Goal: Check status: Check status

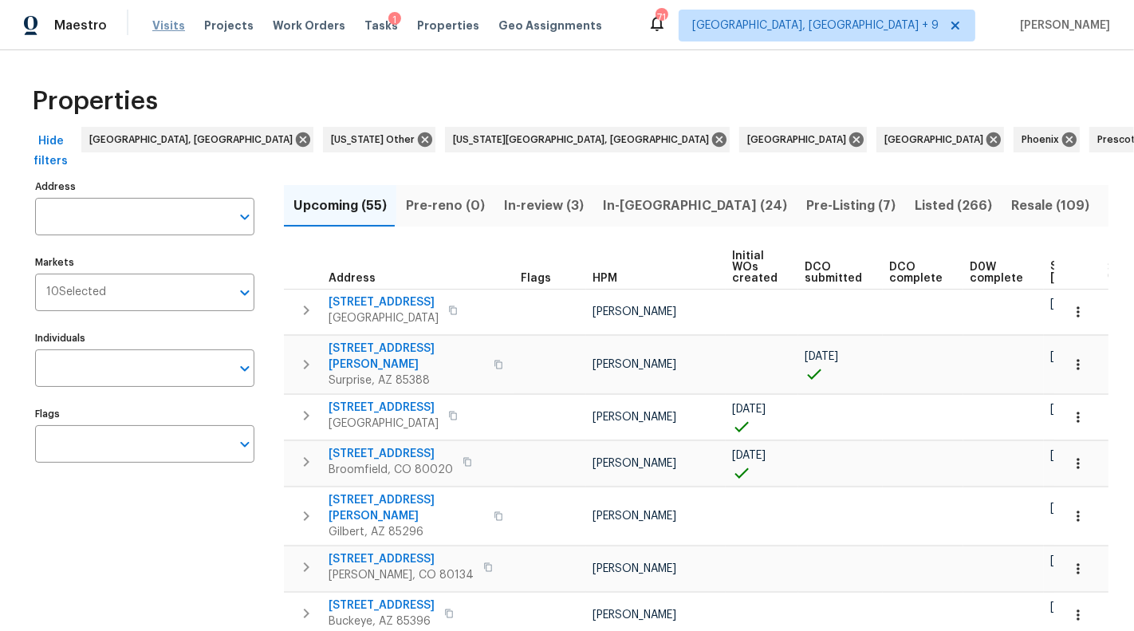
click at [171, 32] on span "Visits" at bounding box center [168, 26] width 33 height 16
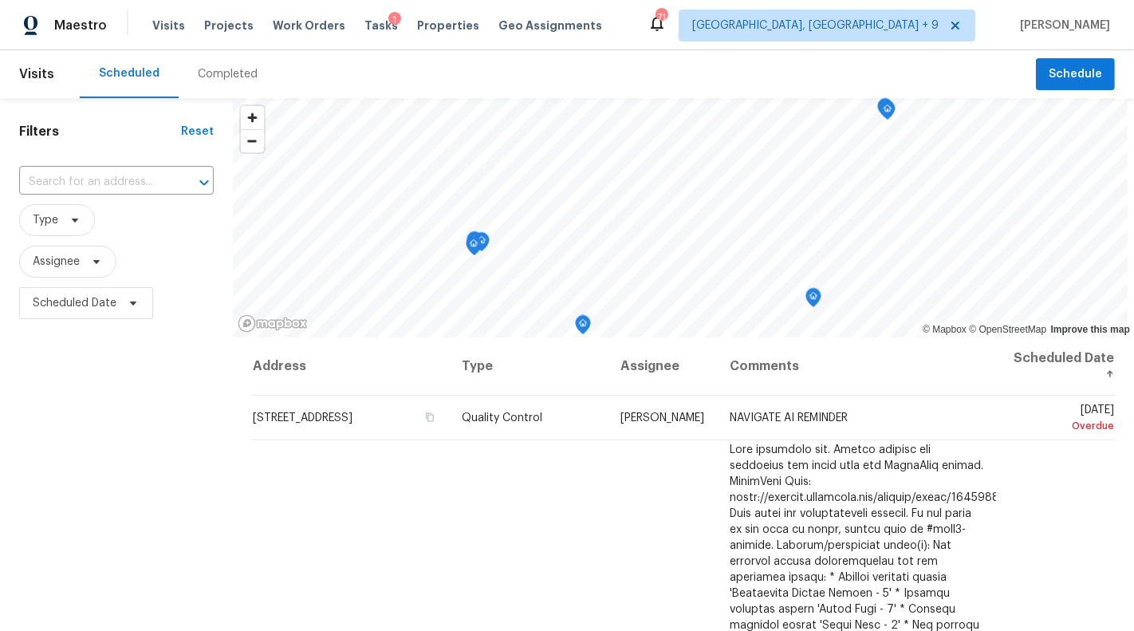
click at [211, 73] on div "Completed" at bounding box center [228, 74] width 60 height 16
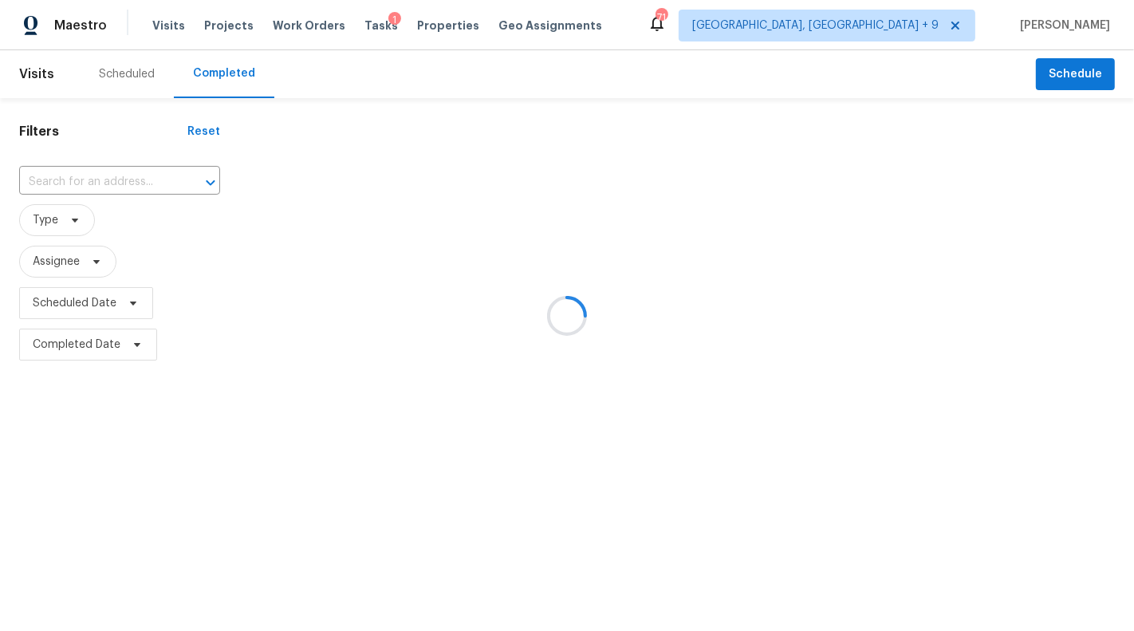
click at [83, 175] on div at bounding box center [567, 315] width 1134 height 631
click at [82, 178] on div at bounding box center [567, 315] width 1134 height 631
click at [82, 179] on div at bounding box center [567, 315] width 1134 height 631
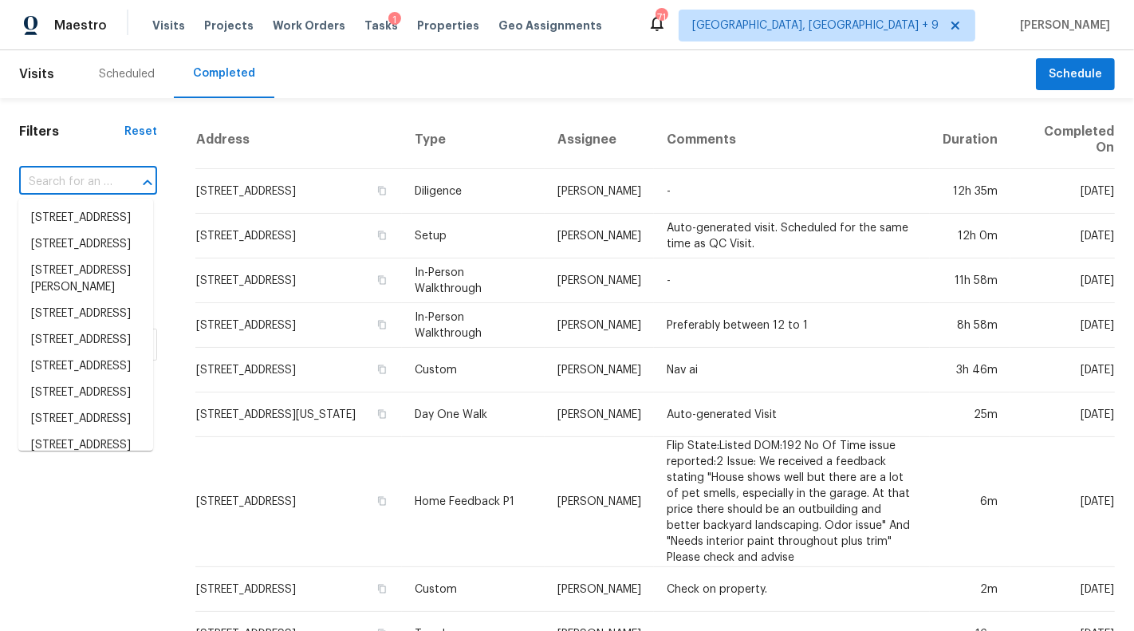
click at [88, 178] on input "text" at bounding box center [65, 182] width 93 height 25
paste input "[STREET_ADDRESS]"
type input "[STREET_ADDRESS]"
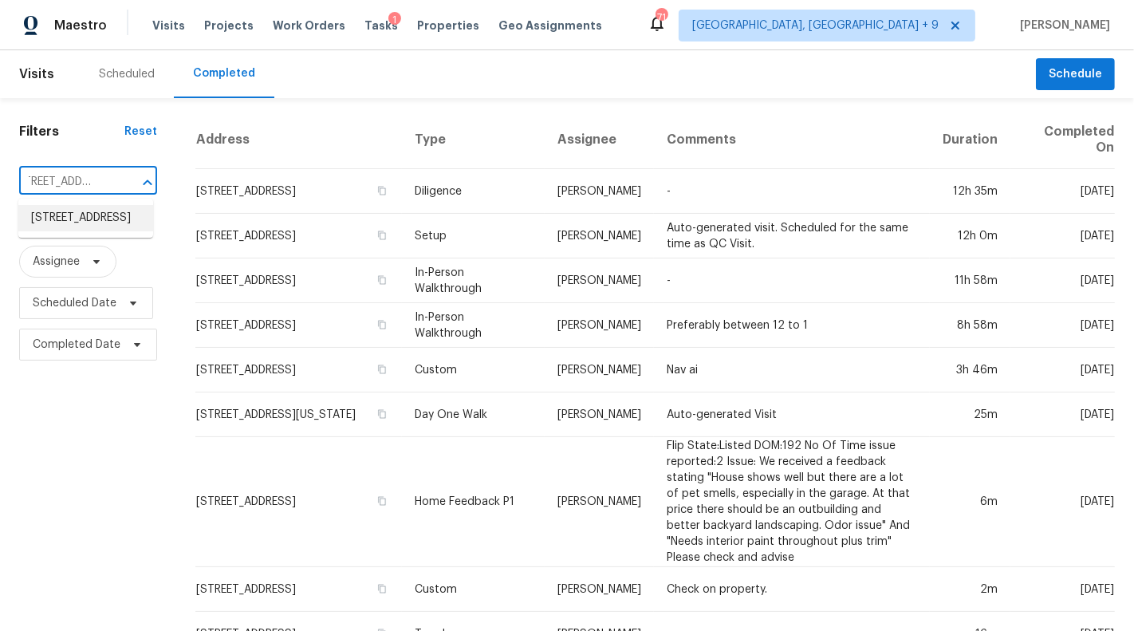
click at [89, 220] on li "[STREET_ADDRESS]" at bounding box center [85, 218] width 135 height 26
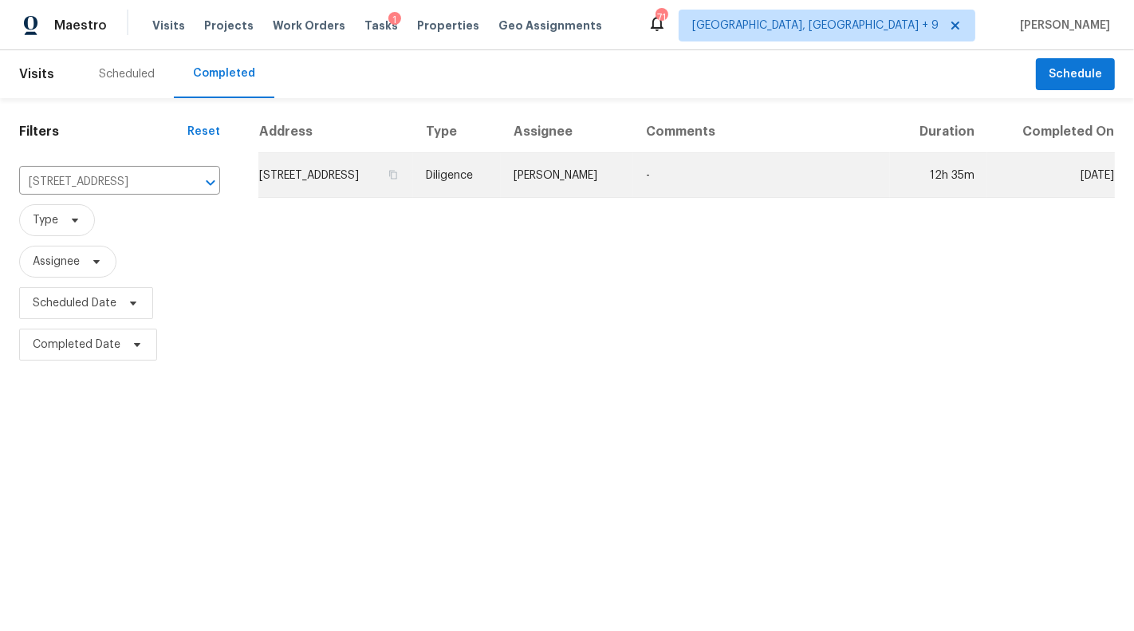
click at [601, 187] on td "[PERSON_NAME]" at bounding box center [567, 175] width 132 height 45
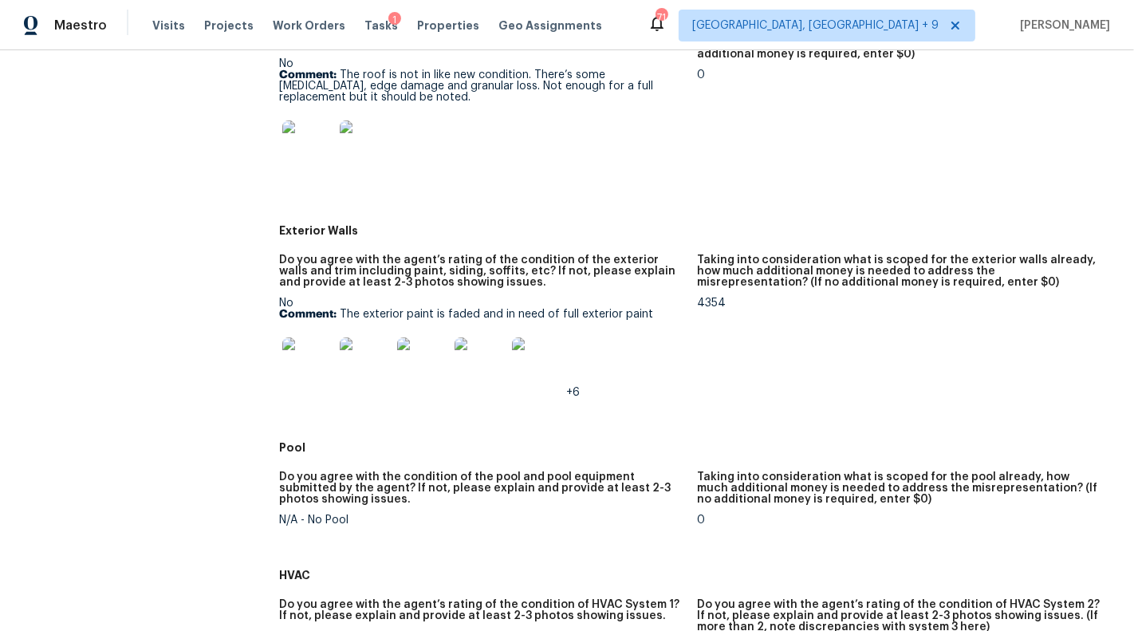
scroll to position [759, 0]
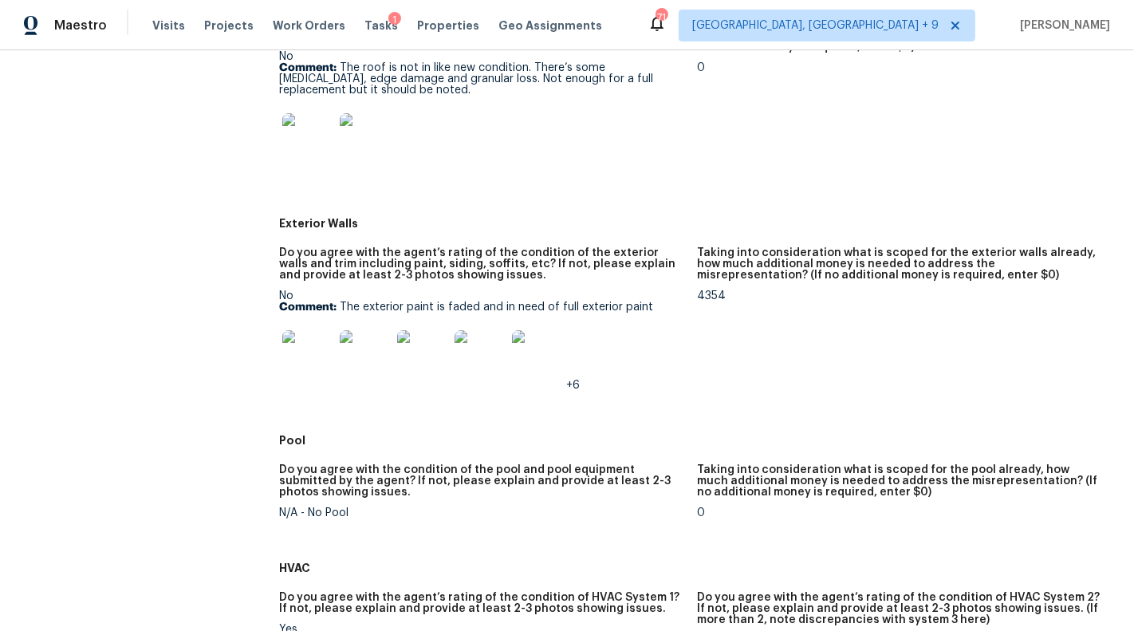
click at [297, 354] on img at bounding box center [307, 355] width 51 height 51
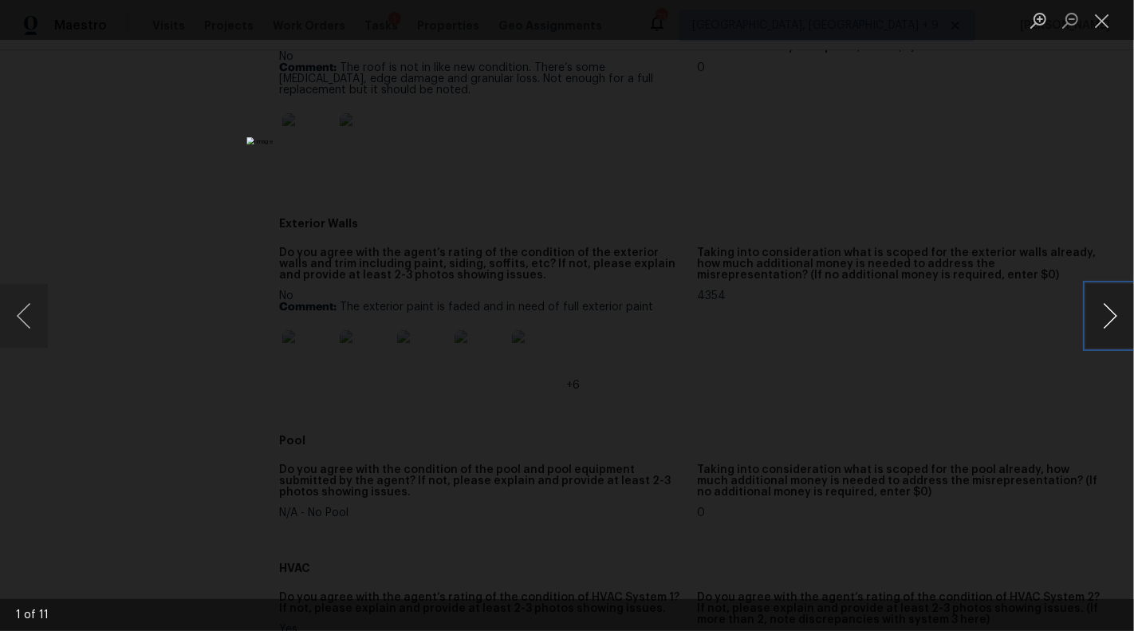
click at [1102, 316] on button "Next image" at bounding box center [1110, 316] width 48 height 64
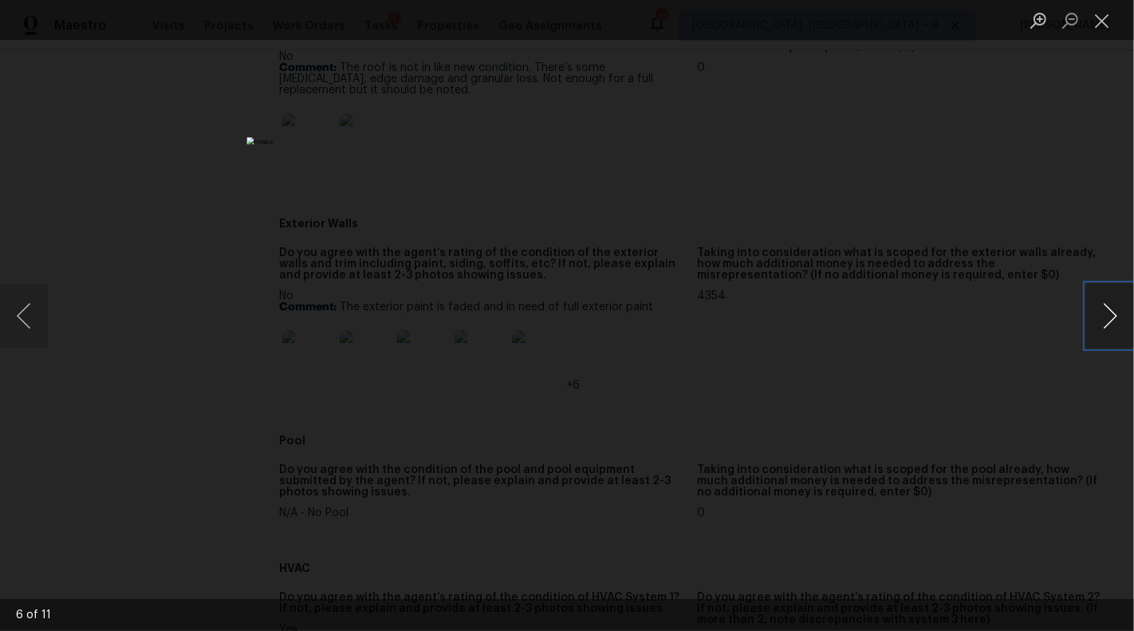
click at [1102, 316] on button "Next image" at bounding box center [1110, 316] width 48 height 64
click at [1099, 26] on button "Close lightbox" at bounding box center [1102, 20] width 32 height 28
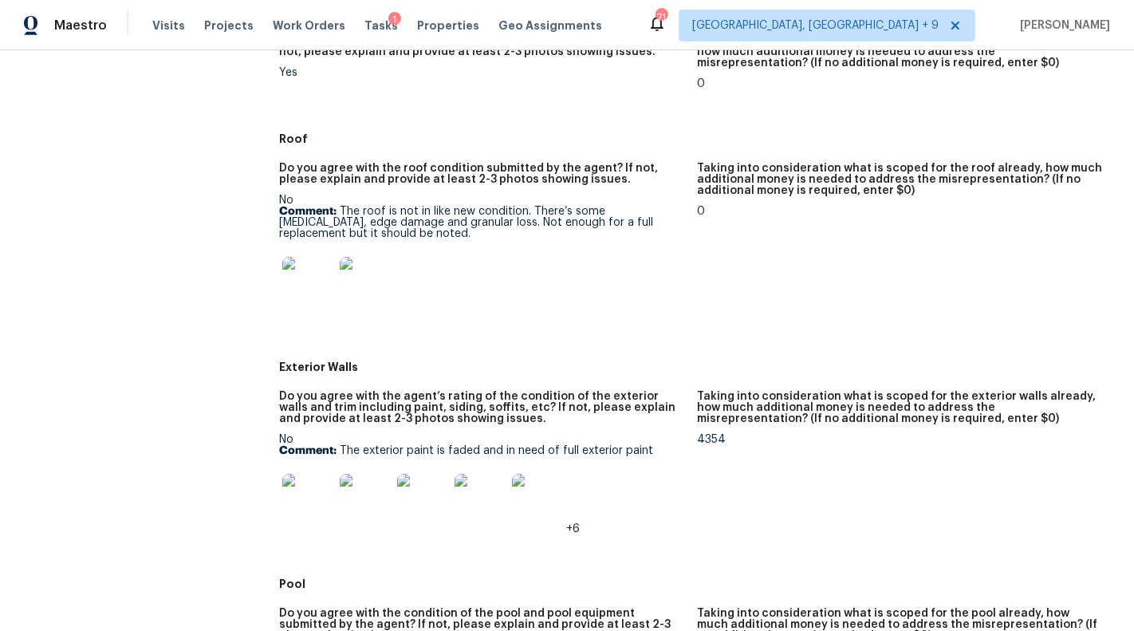
scroll to position [0, 0]
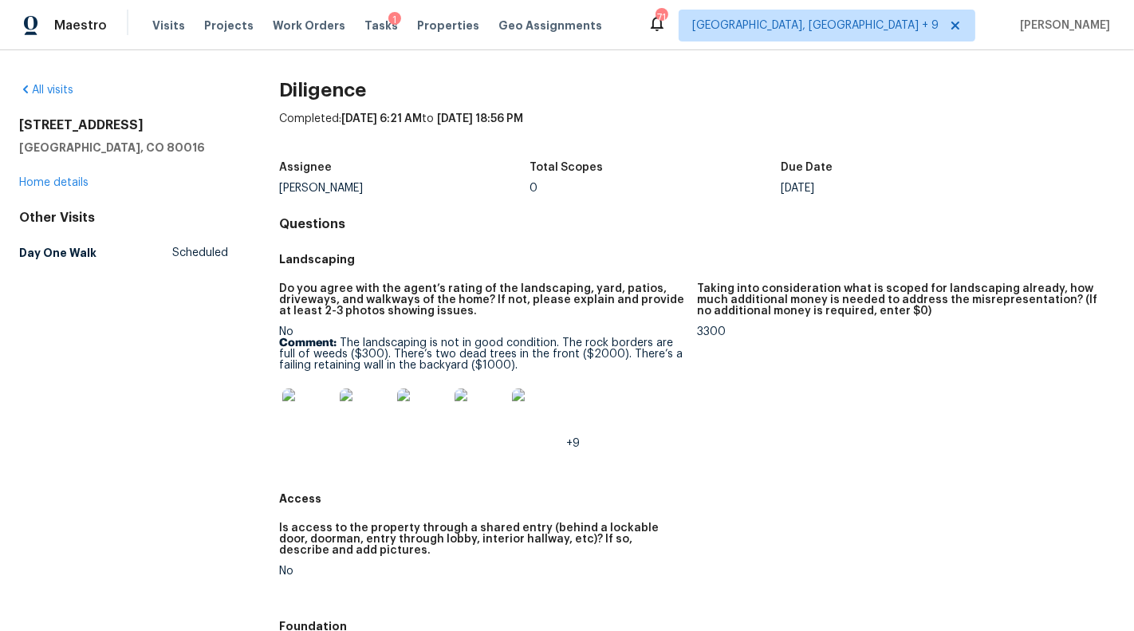
click at [306, 416] on img at bounding box center [307, 413] width 51 height 51
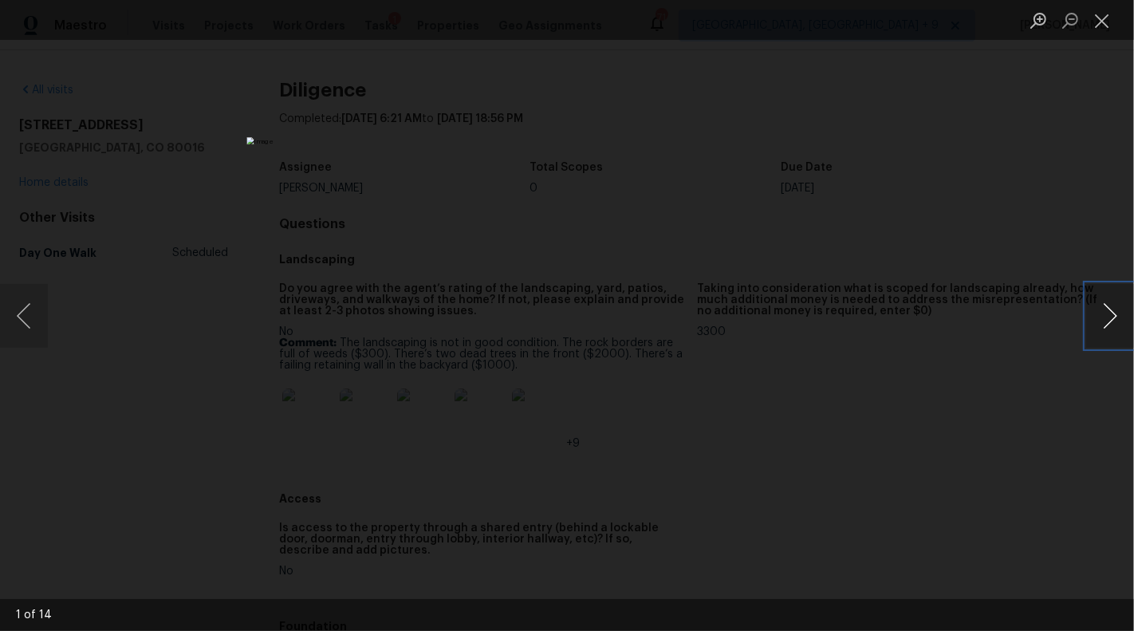
click at [1107, 316] on button "Next image" at bounding box center [1110, 316] width 48 height 64
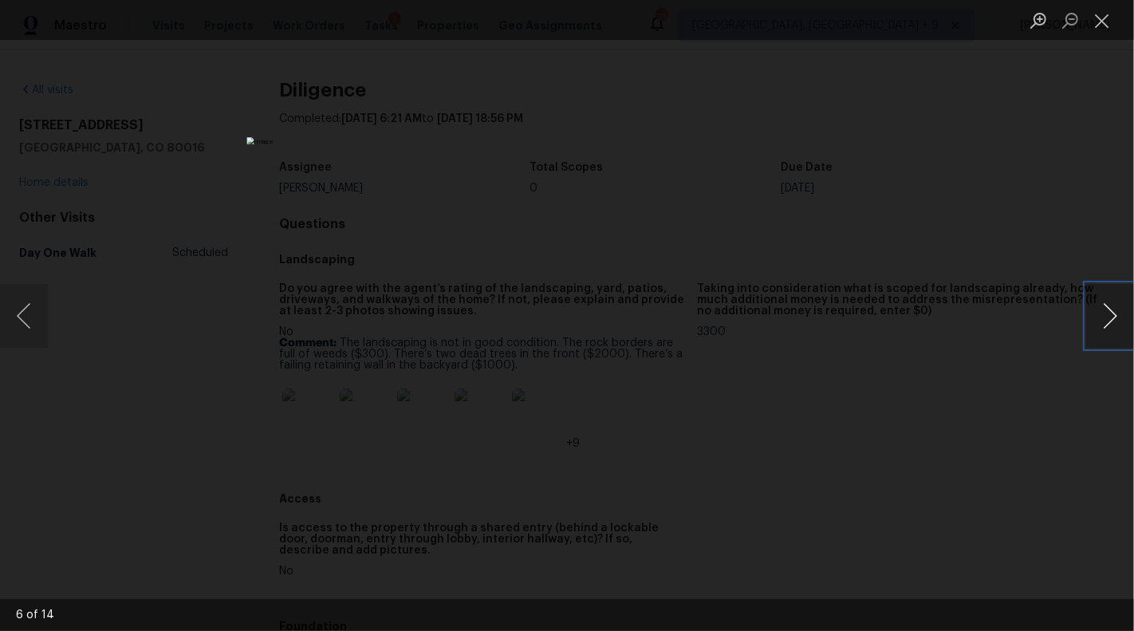
click at [1107, 316] on button "Next image" at bounding box center [1110, 316] width 48 height 64
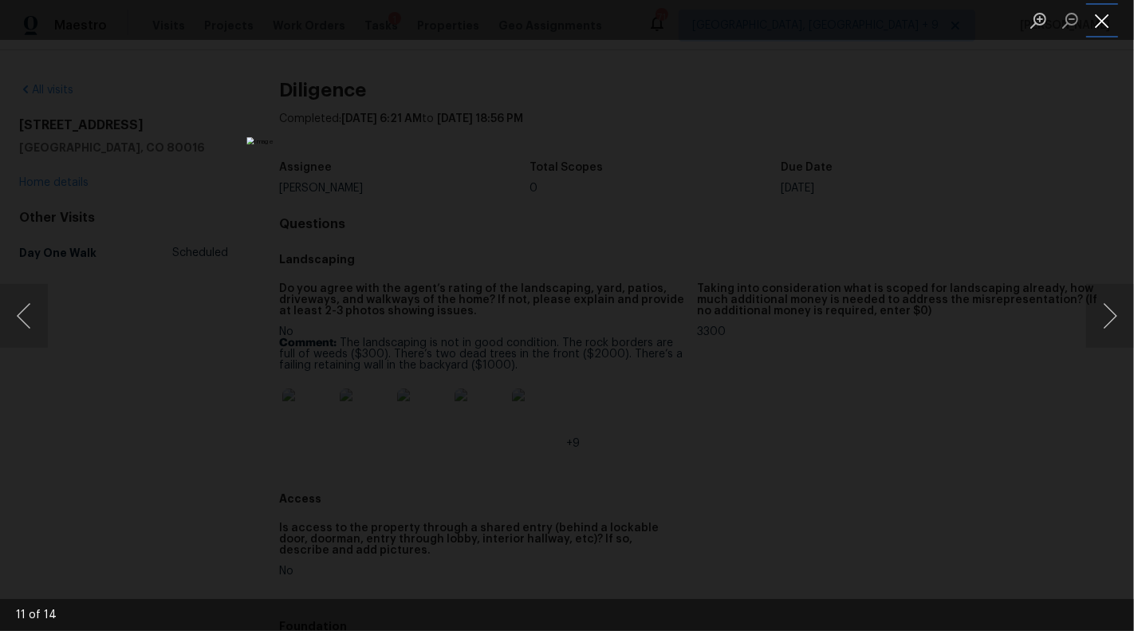
click at [1102, 26] on button "Close lightbox" at bounding box center [1102, 20] width 32 height 28
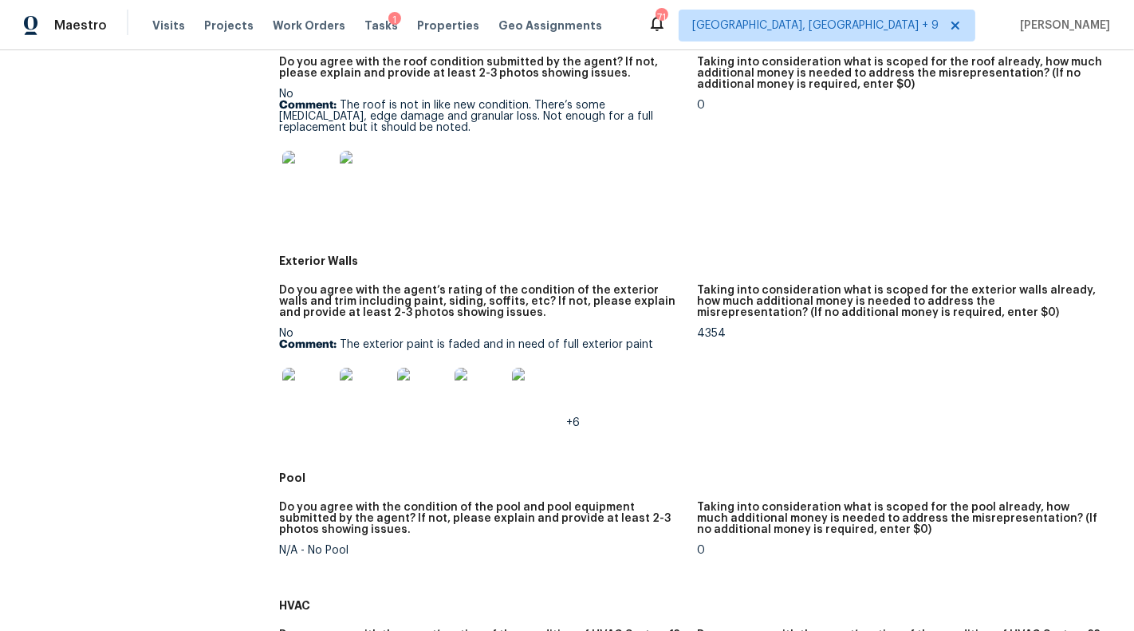
scroll to position [850, 0]
